Goal: Information Seeking & Learning: Learn about a topic

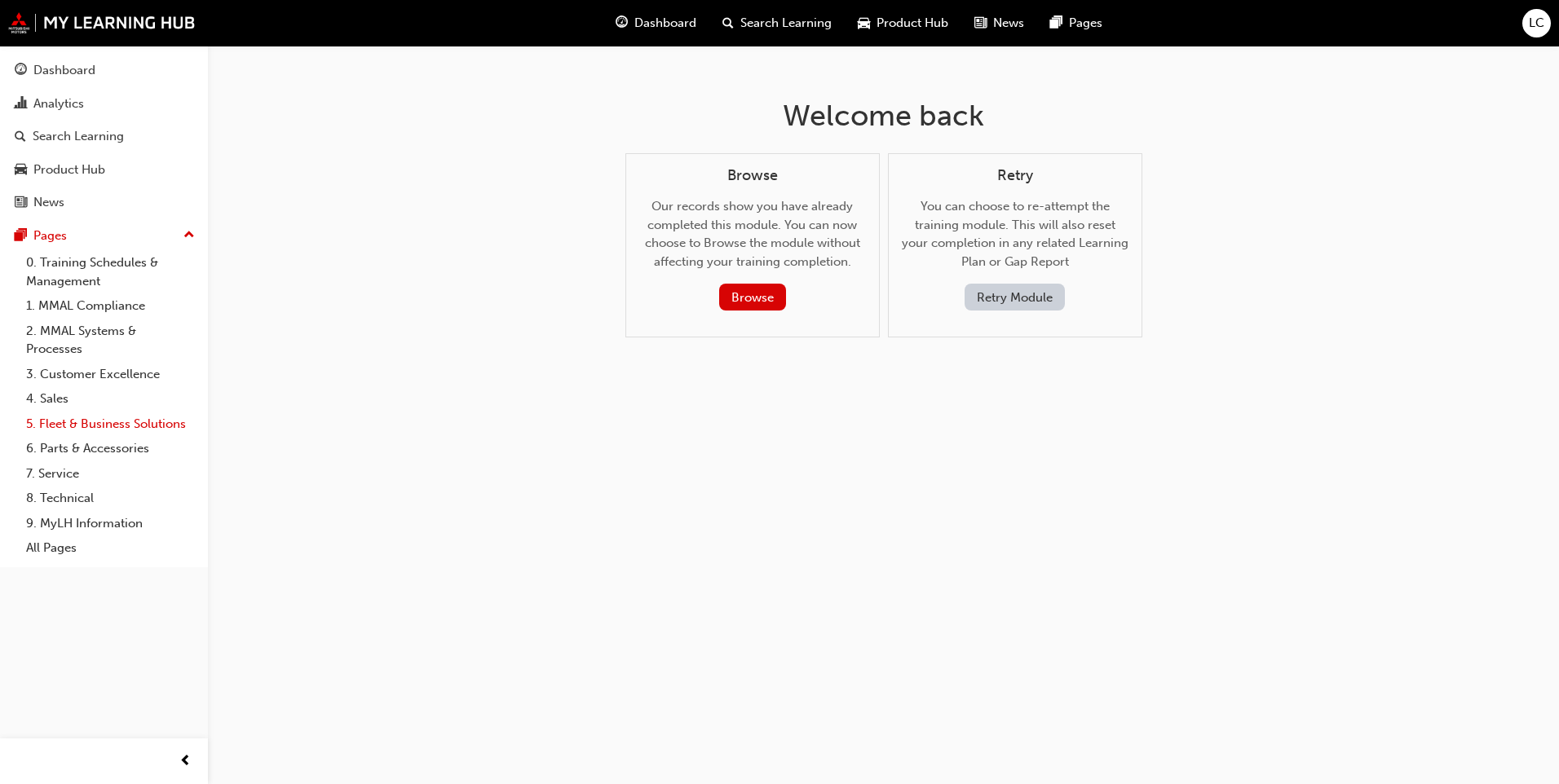
click at [69, 413] on link "5. Fleet & Business Solutions" at bounding box center [110, 424] width 182 height 25
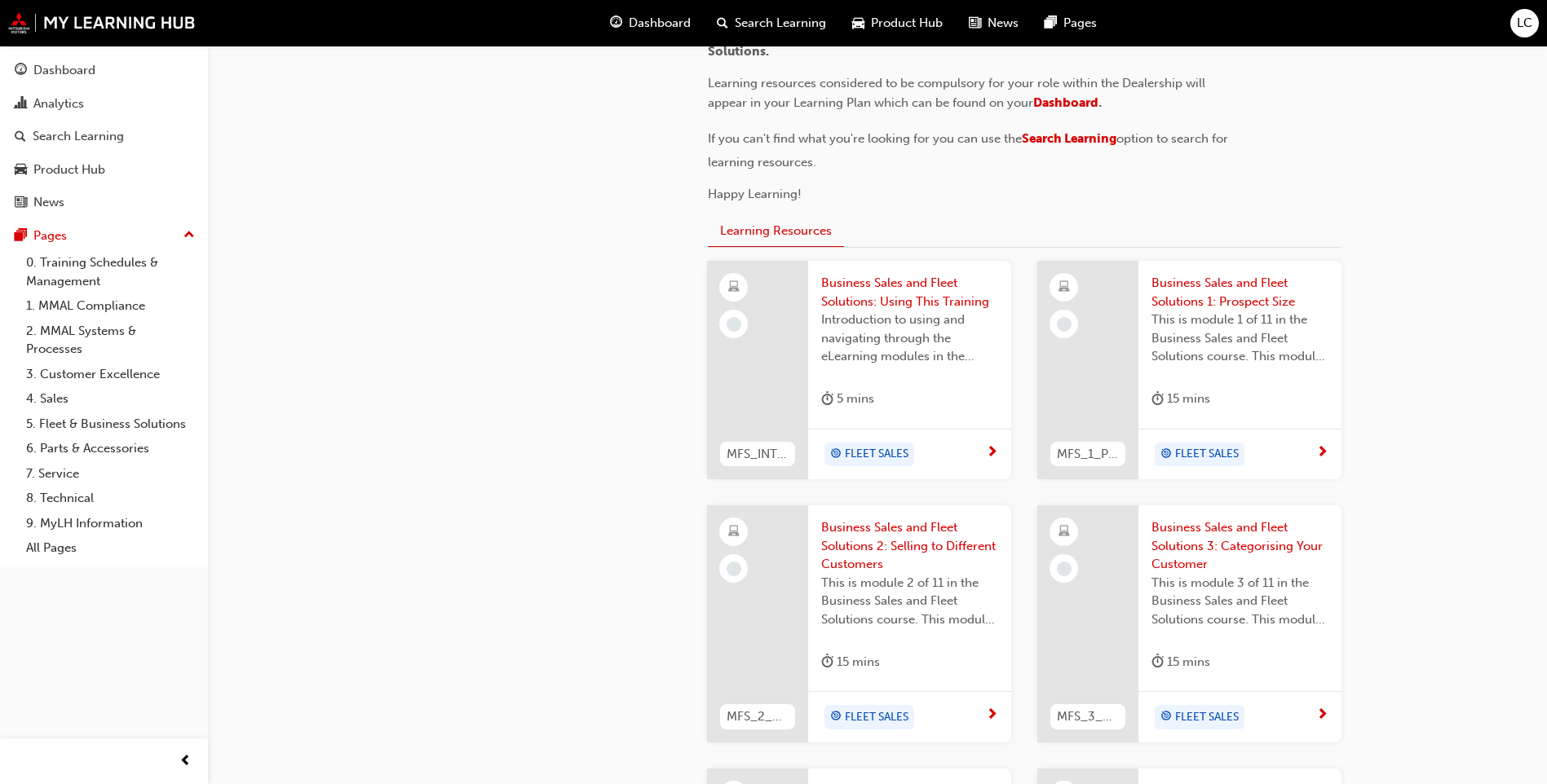
scroll to position [475, 0]
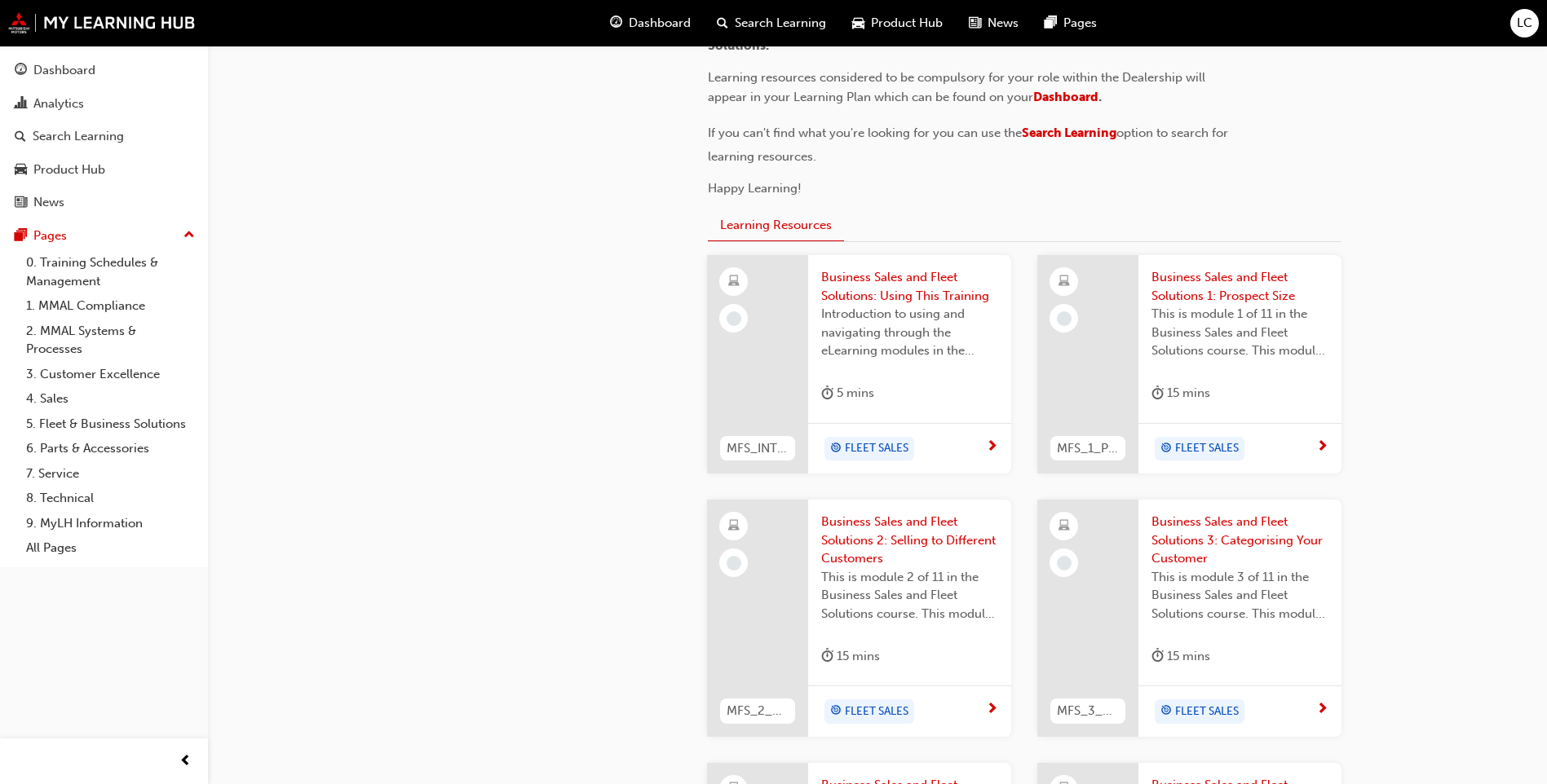
click at [880, 268] on span "Business Sales and Fleet Solutions: Using This Training" at bounding box center [910, 286] width 177 height 37
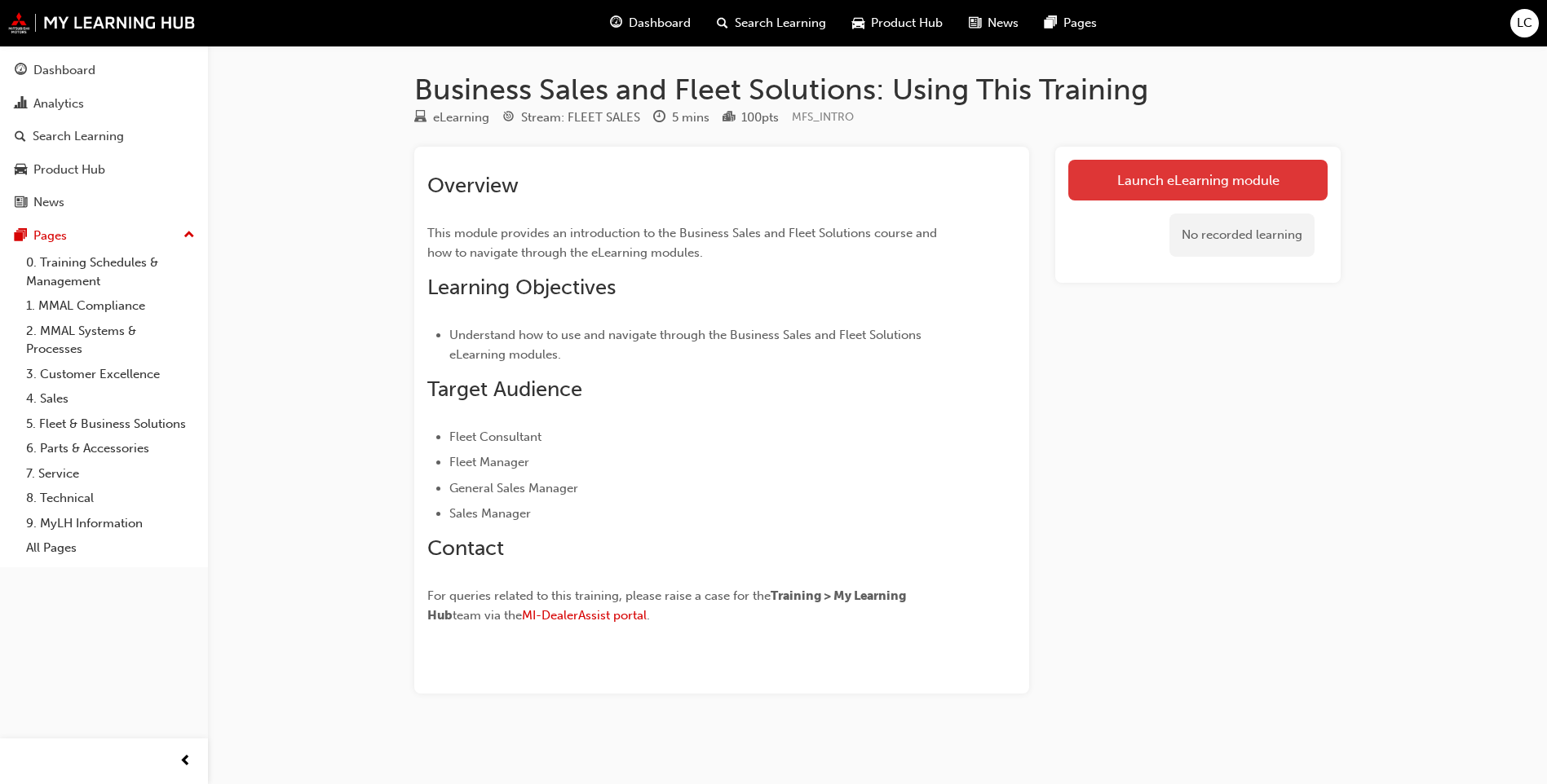
click at [1157, 165] on link "Launch eLearning module" at bounding box center [1198, 179] width 260 height 41
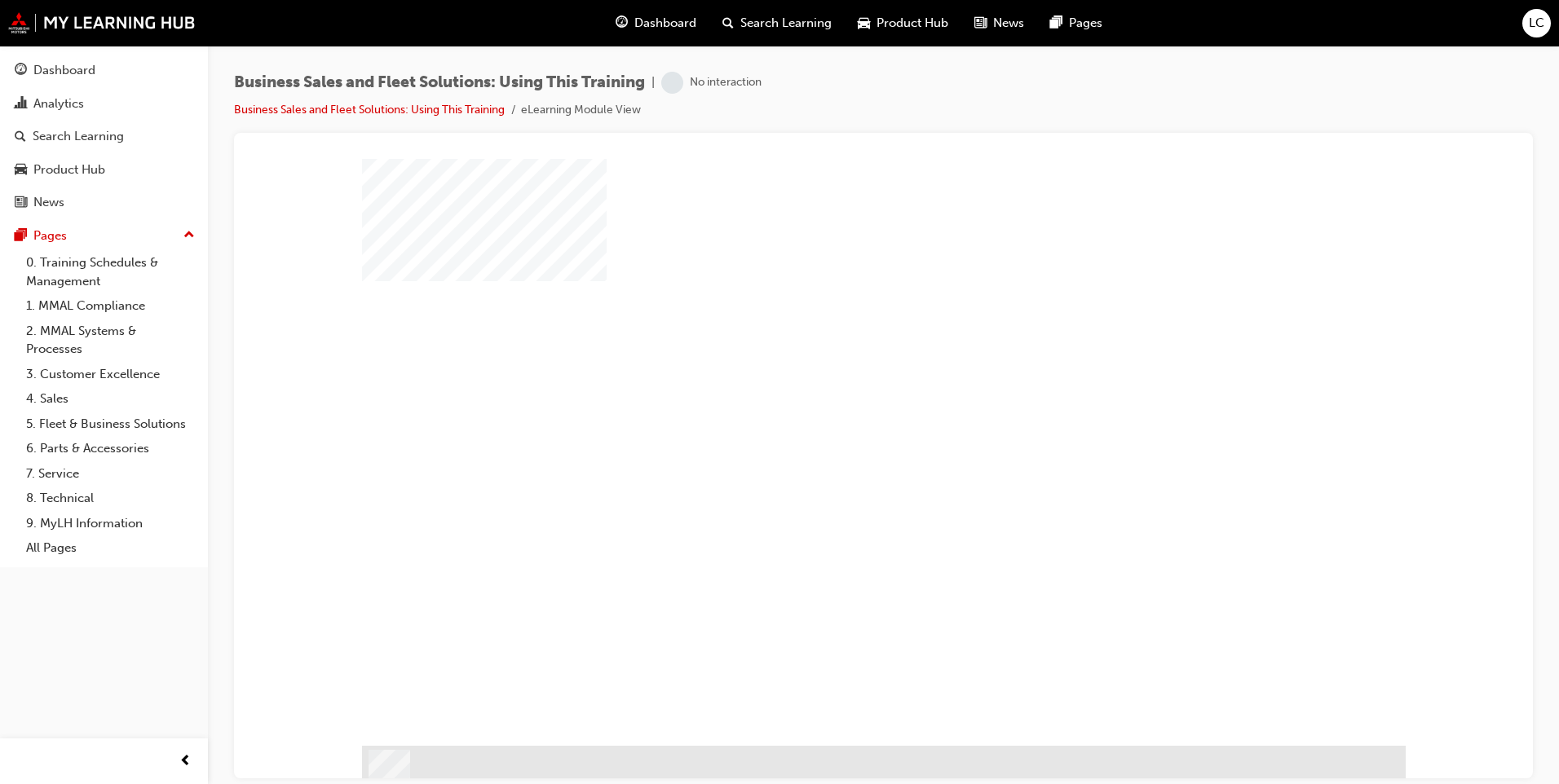
click at [837, 405] on div "play" at bounding box center [837, 405] width 0 height 0
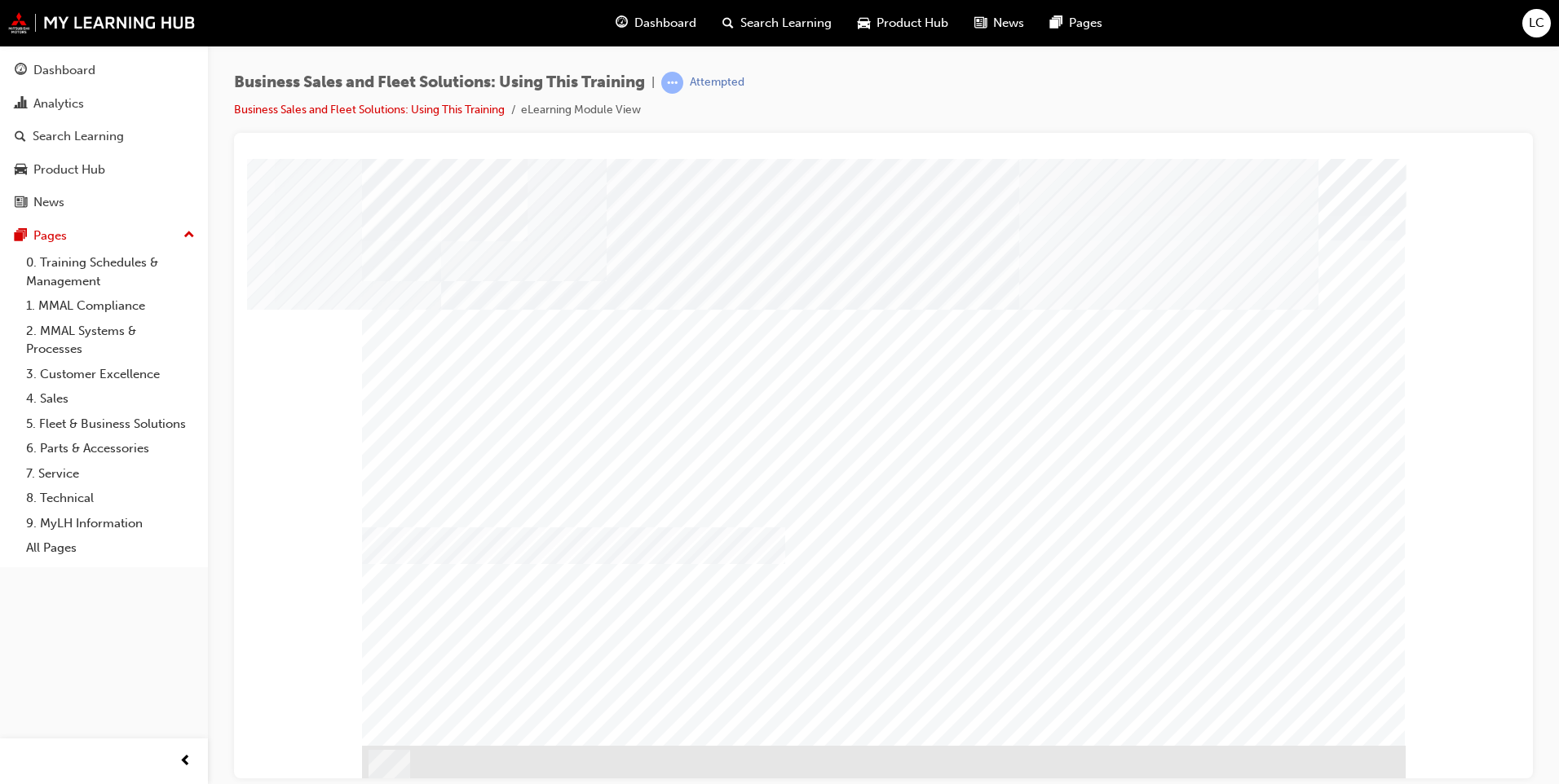
drag, startPoint x: 614, startPoint y: 432, endPoint x: 688, endPoint y: 462, distance: 79.8
